Goal: Transaction & Acquisition: Purchase product/service

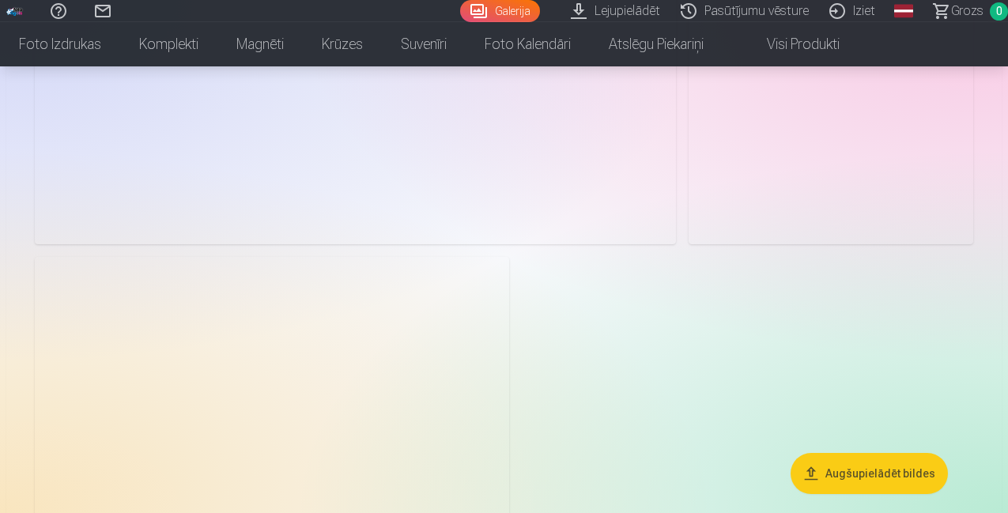
scroll to position [3689, 0]
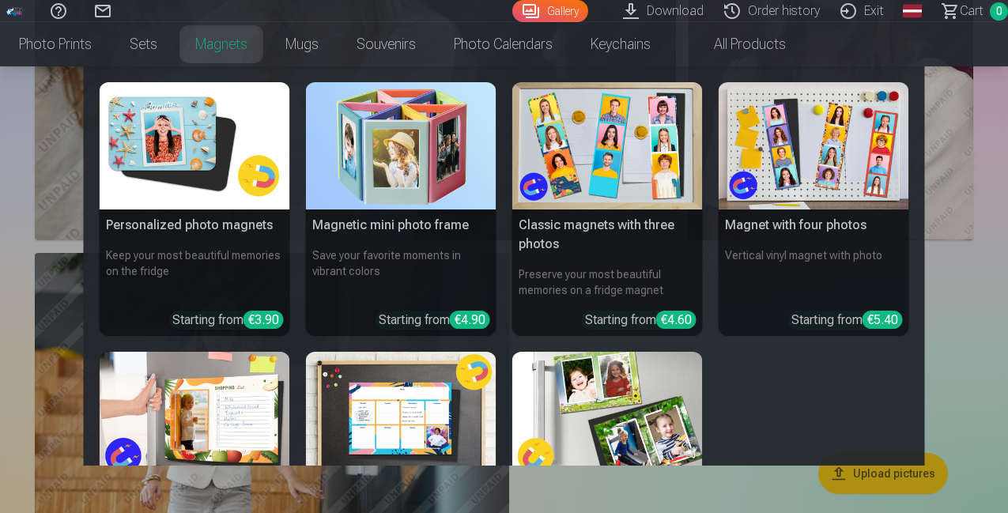
click at [266, 45] on link "Magnets" at bounding box center [221, 44] width 90 height 44
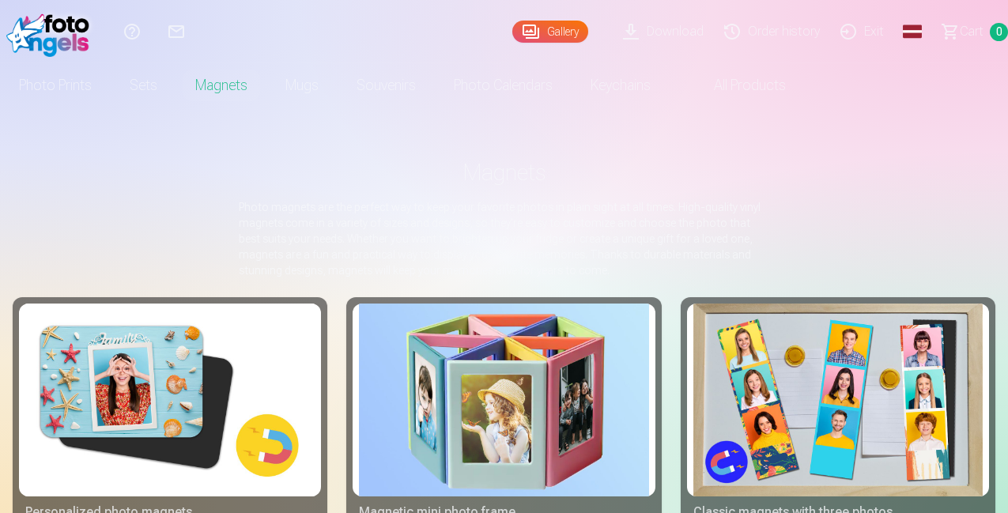
click at [392, 49] on div "Help Center Contact us Gallery Download Order history Exit Global Latvian (lv) …" at bounding box center [504, 31] width 1008 height 63
click at [319, 84] on font "Mugs" at bounding box center [301, 85] width 33 height 17
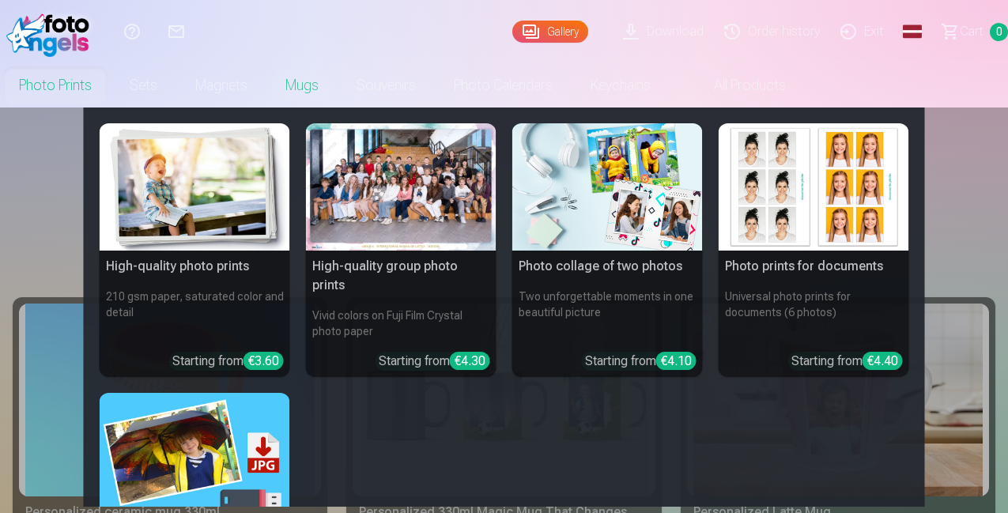
click at [92, 75] on font "Photo prints" at bounding box center [55, 85] width 73 height 22
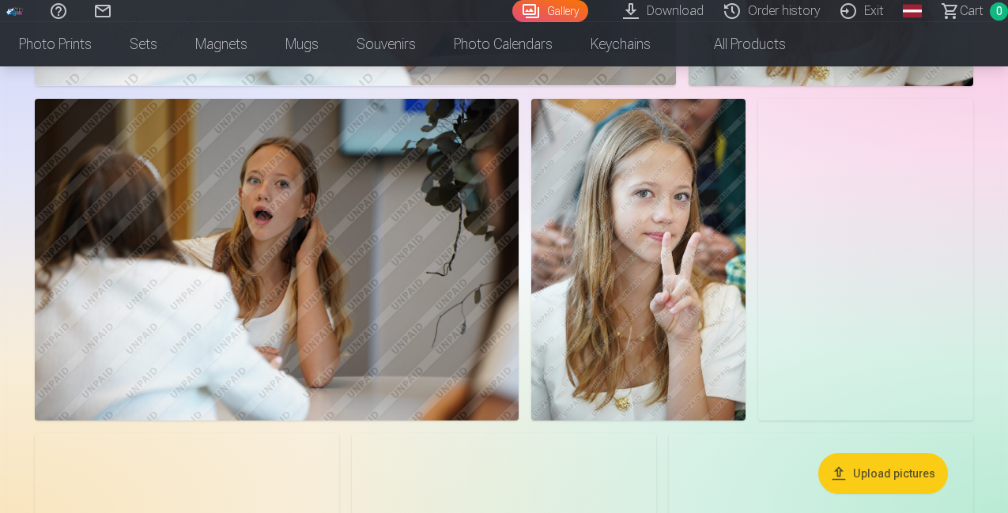
scroll to position [1473, 0]
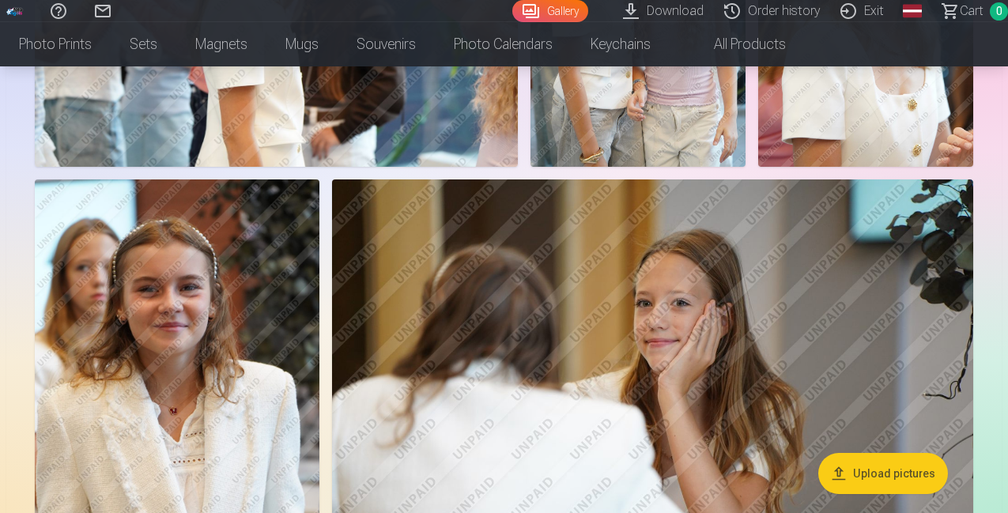
click at [518, 167] on img at bounding box center [276, 5] width 483 height 323
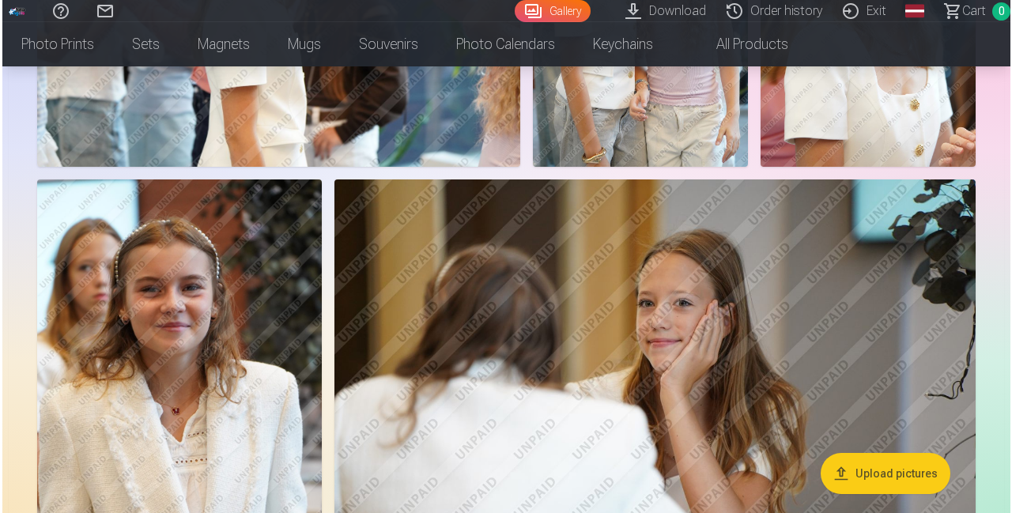
scroll to position [2221, 0]
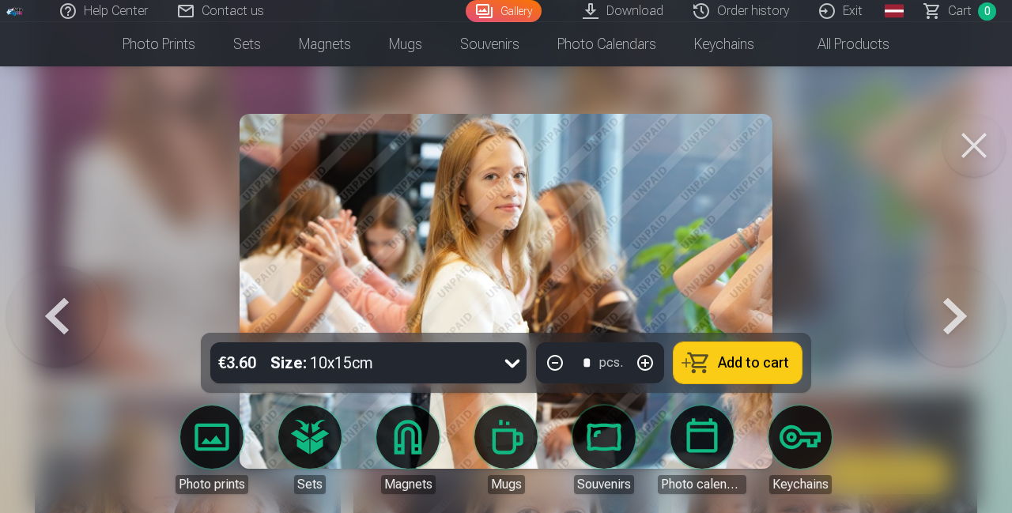
click at [724, 356] on font "Add to cart" at bounding box center [753, 362] width 71 height 17
